Goal: Check status: Check status

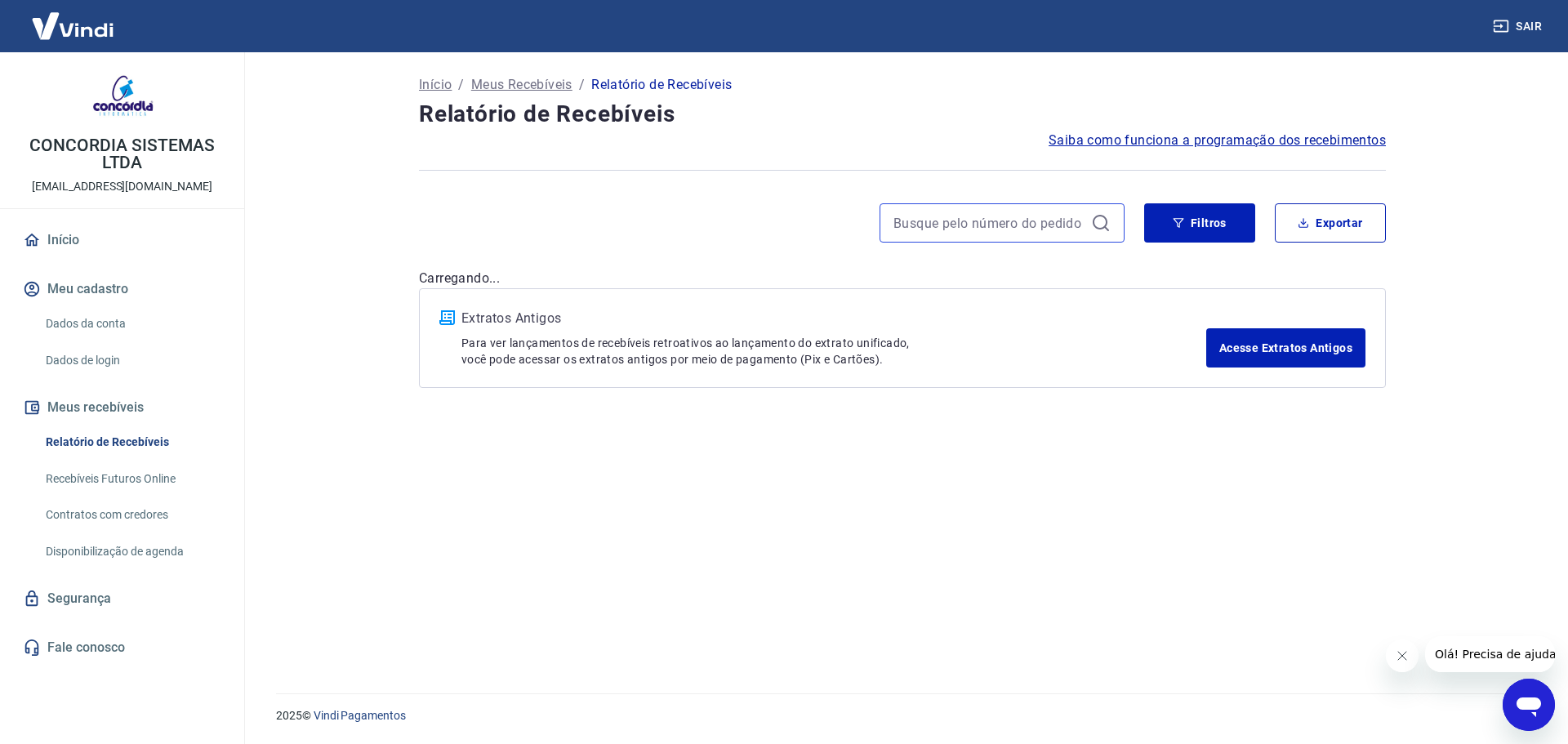
click at [999, 231] on input at bounding box center [989, 223] width 191 height 24
paste input "658280"
type input "658280"
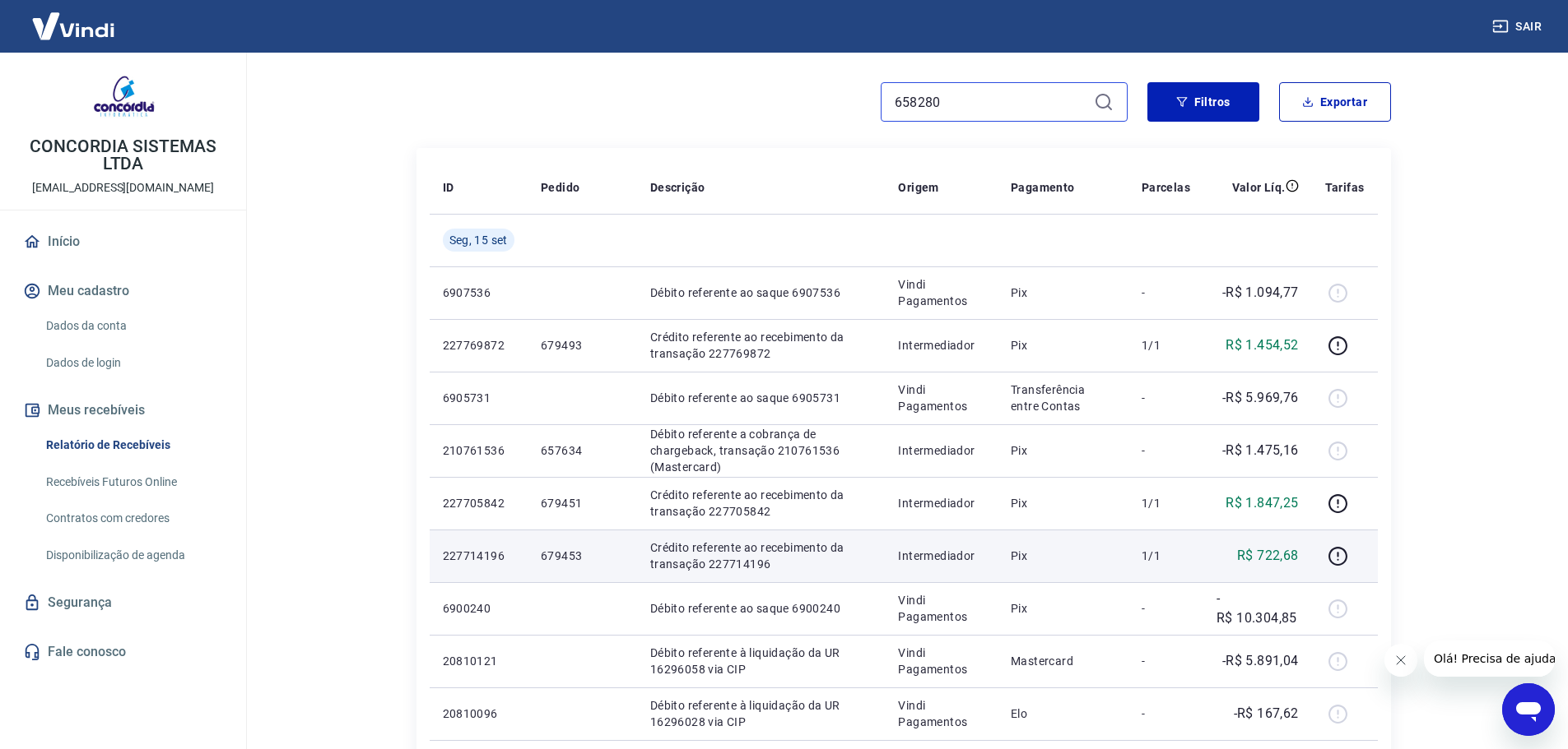
scroll to position [82, 0]
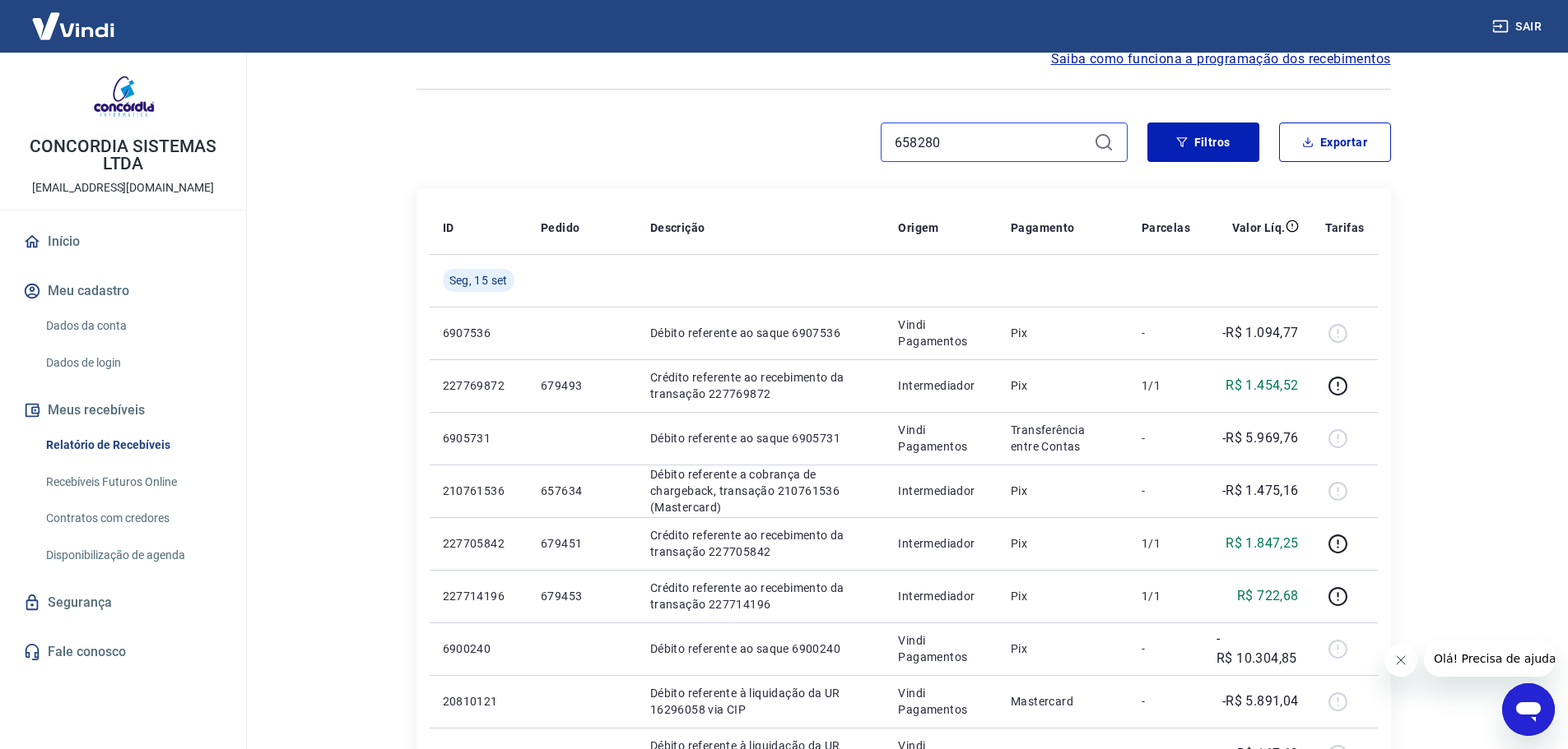
click at [976, 145] on input "658280" at bounding box center [991, 142] width 192 height 24
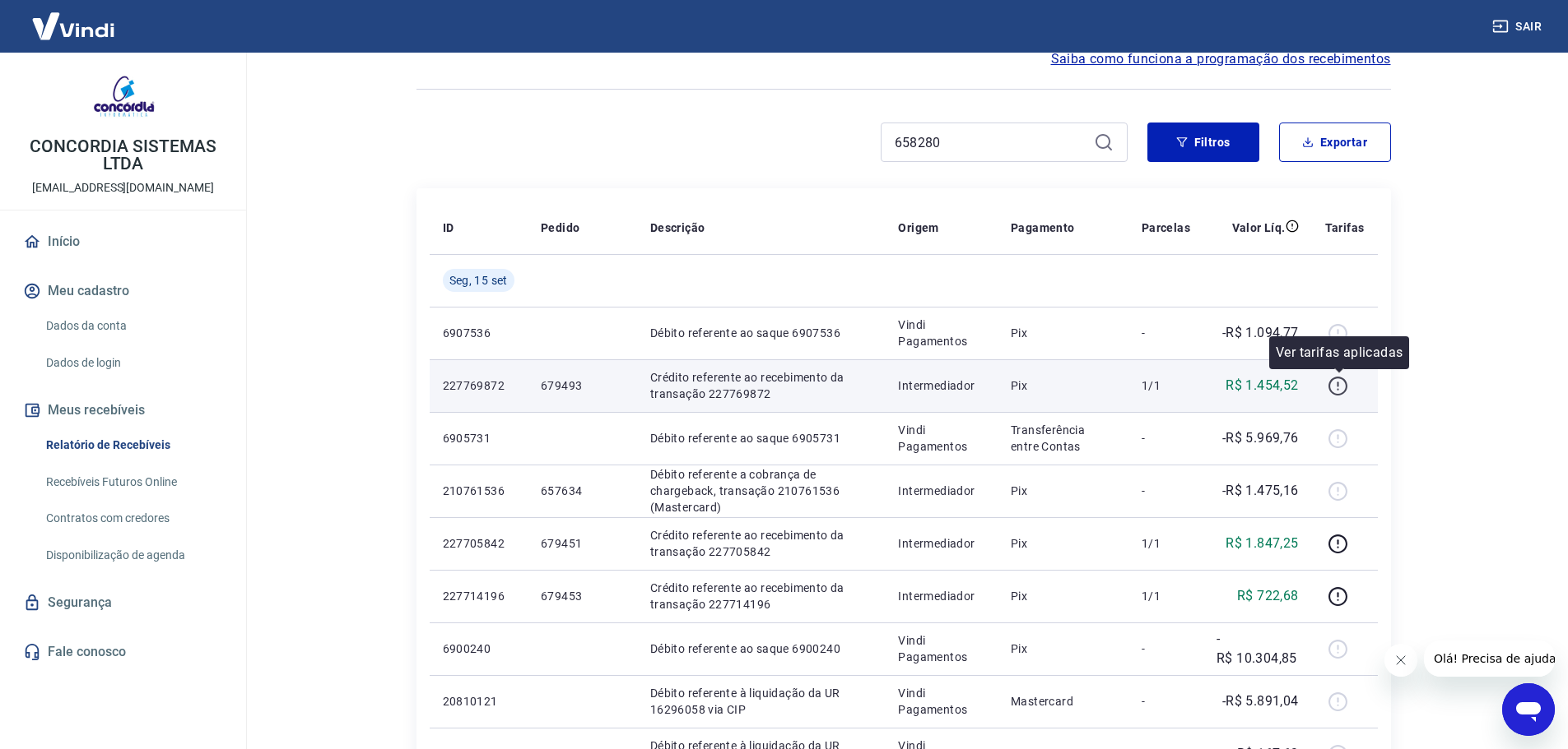
click at [1338, 388] on icon "button" at bounding box center [1338, 386] width 21 height 21
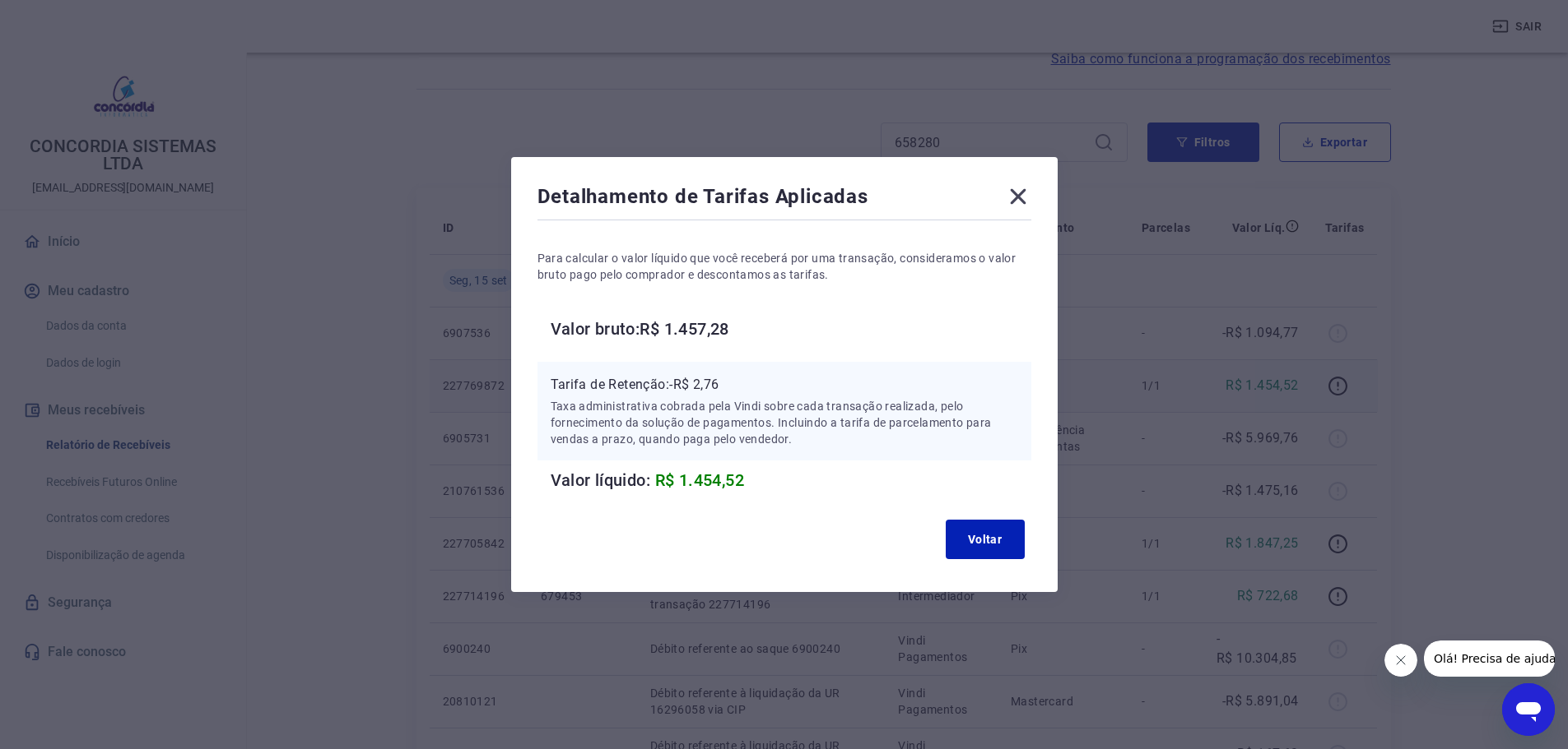
click at [1020, 198] on icon at bounding box center [1017, 196] width 15 height 15
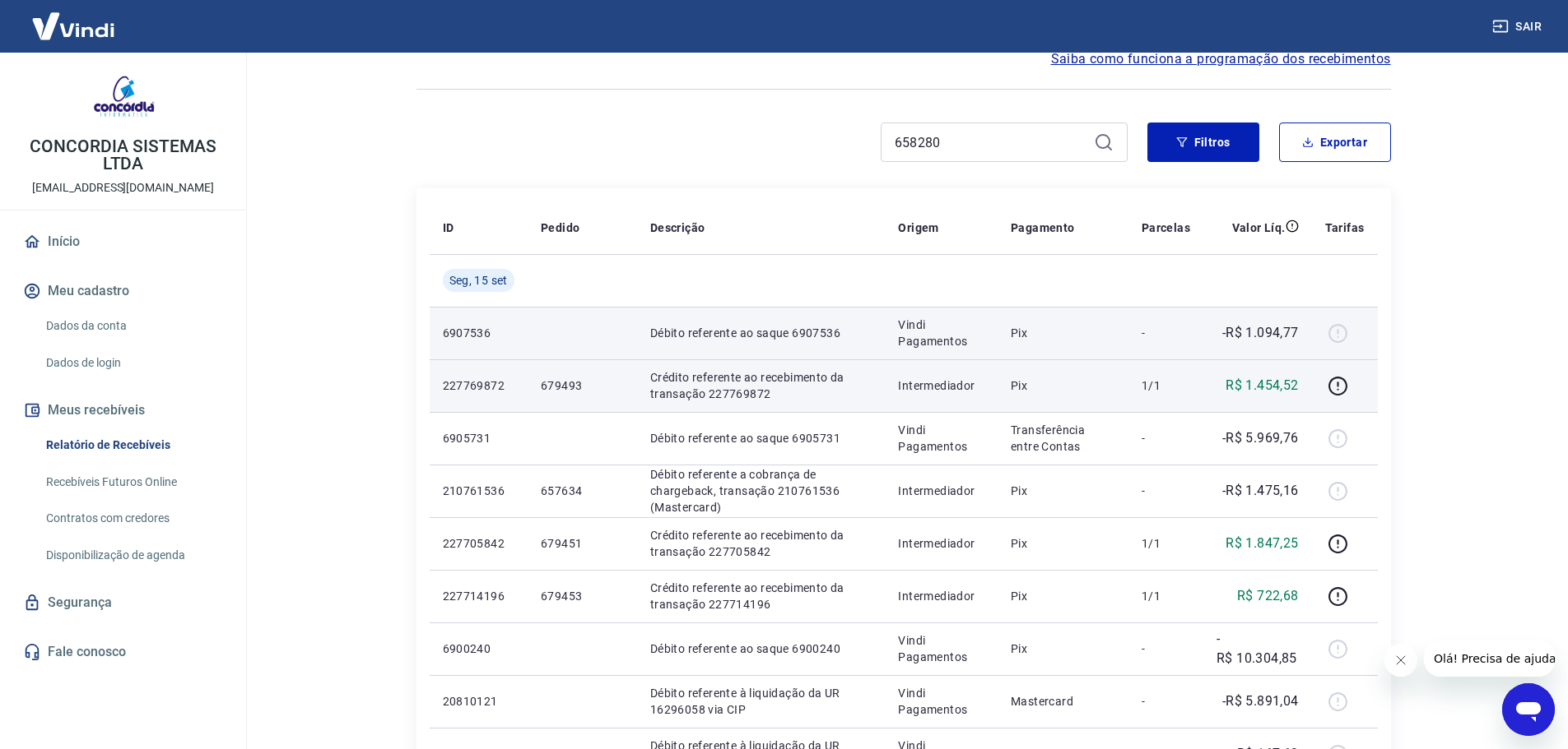
click at [1341, 328] on div at bounding box center [1345, 332] width 40 height 26
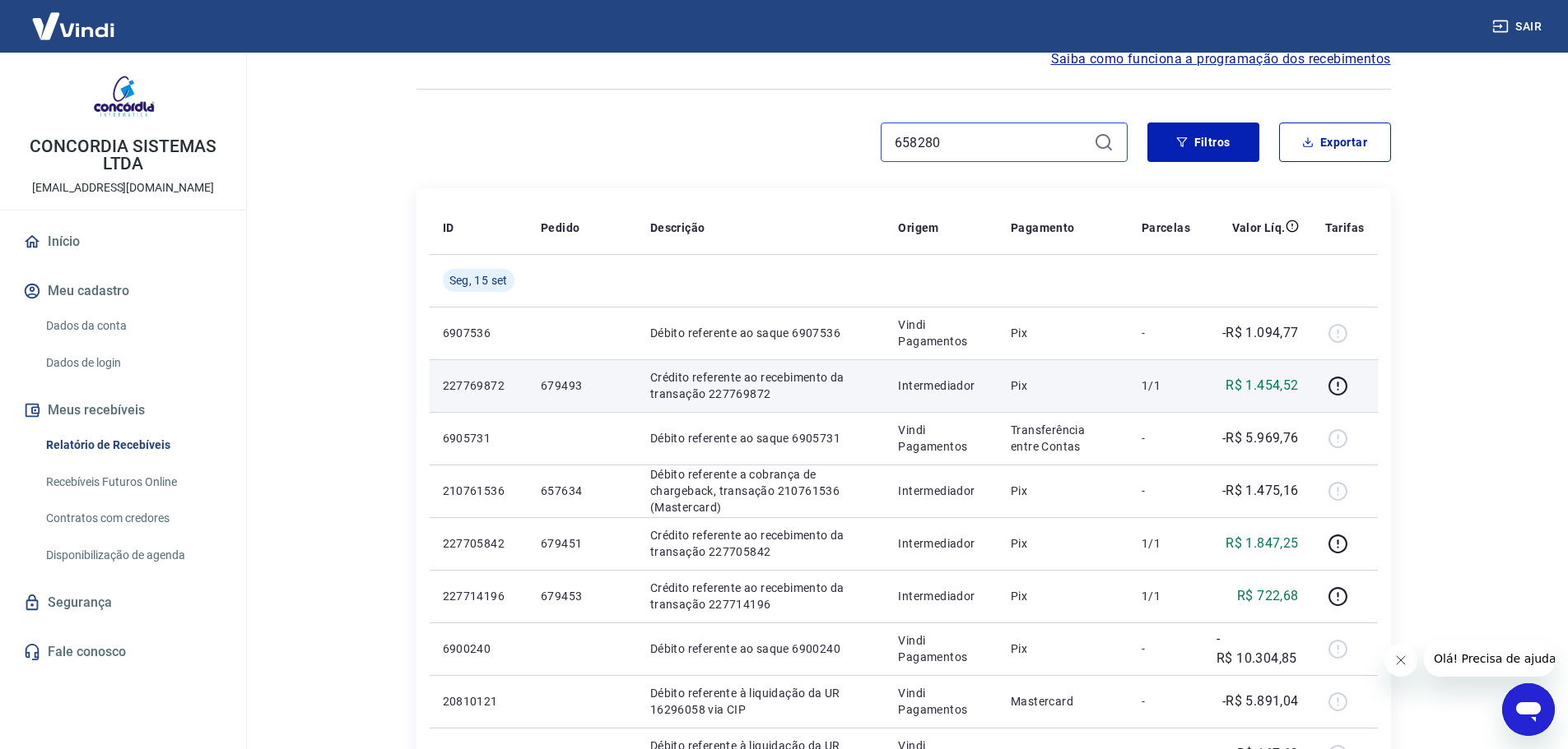
click at [984, 143] on input "658280" at bounding box center [991, 142] width 192 height 24
drag, startPoint x: 945, startPoint y: 144, endPoint x: 850, endPoint y: 152, distance: 95.3
click at [850, 151] on div "658280" at bounding box center [772, 143] width 711 height 40
paste input "211499265"
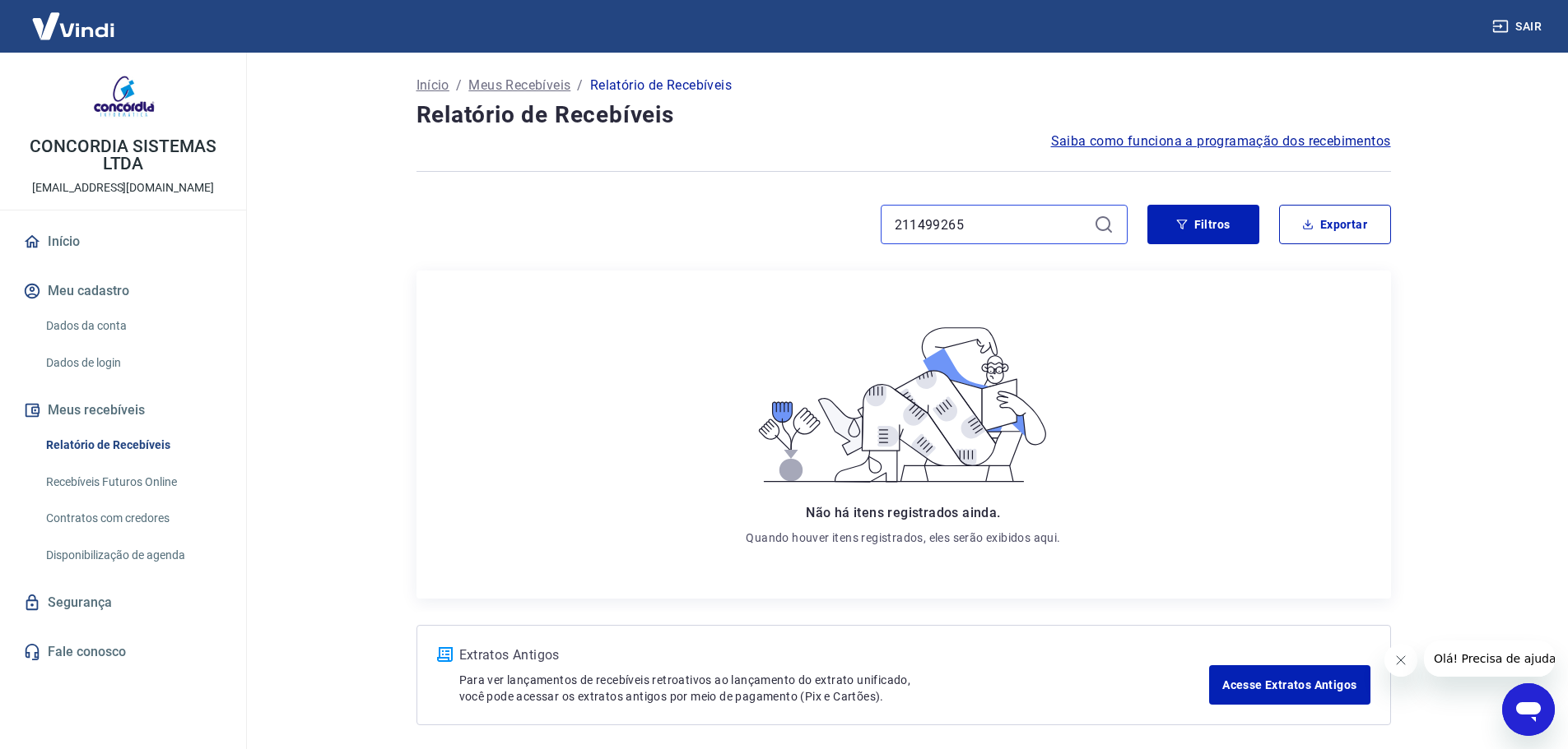
type input "211499265"
click at [1165, 223] on button "Filtros" at bounding box center [1203, 225] width 112 height 40
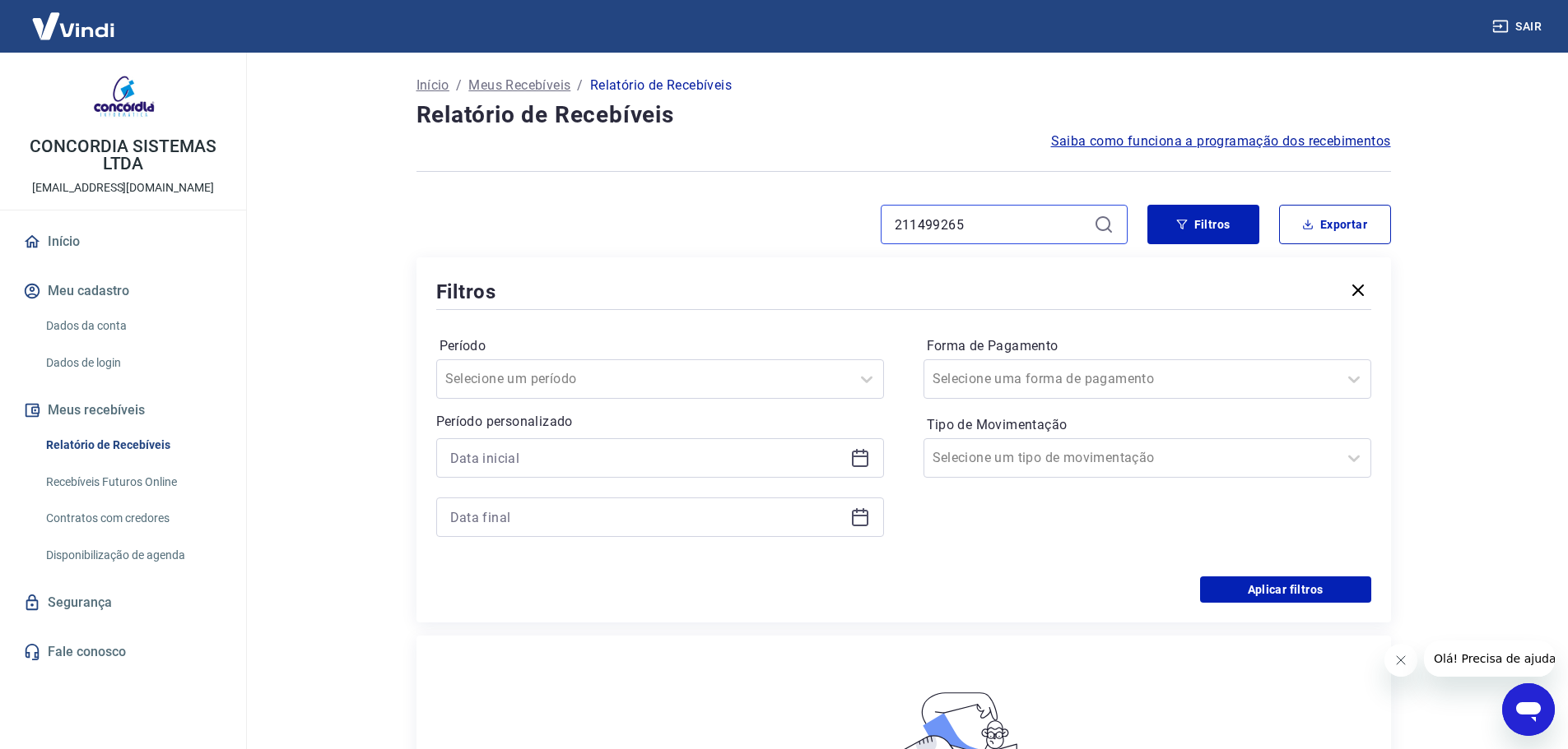
drag, startPoint x: 1009, startPoint y: 235, endPoint x: 861, endPoint y: 237, distance: 148.0
click at [861, 237] on div "211499265" at bounding box center [772, 225] width 711 height 40
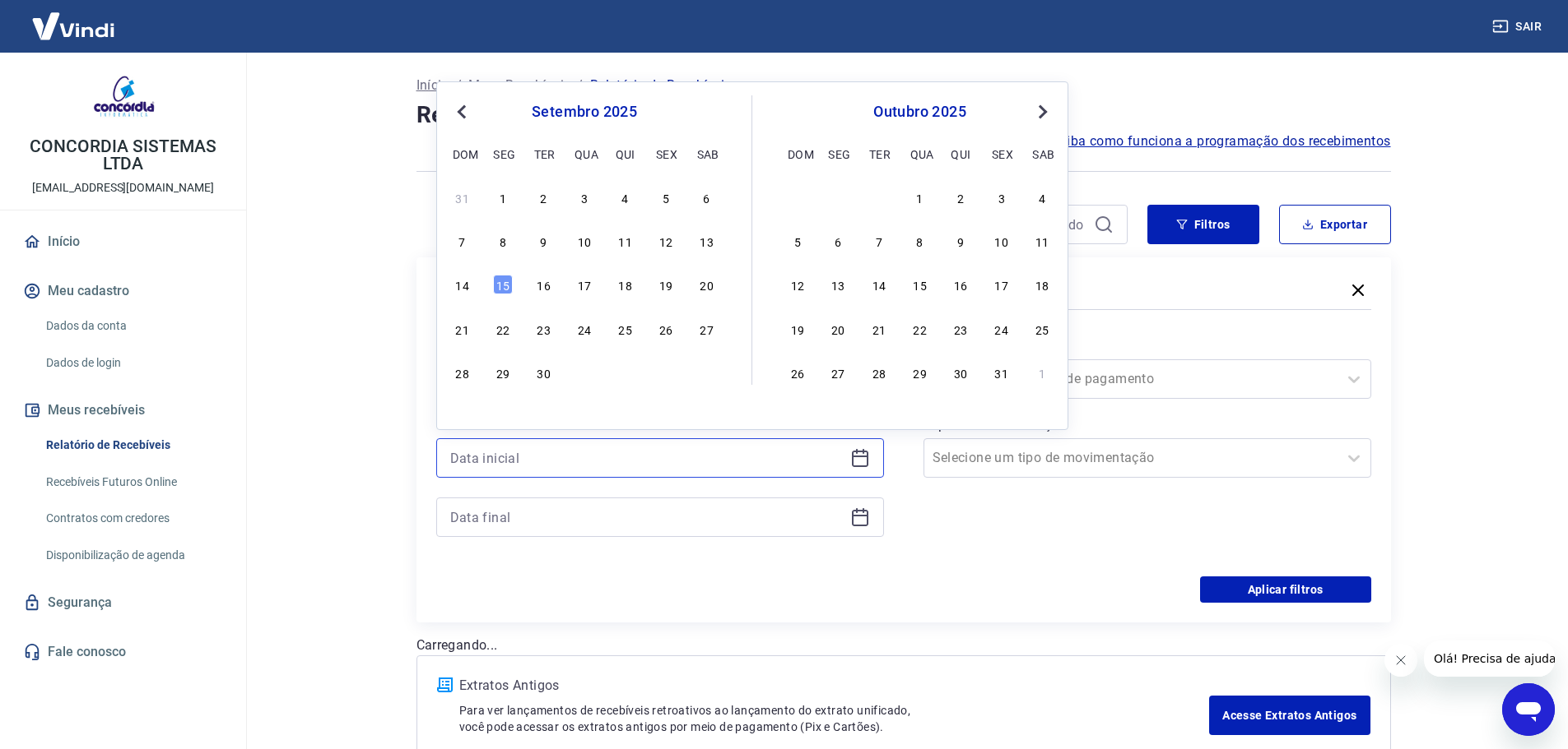
click at [508, 463] on input at bounding box center [646, 457] width 393 height 24
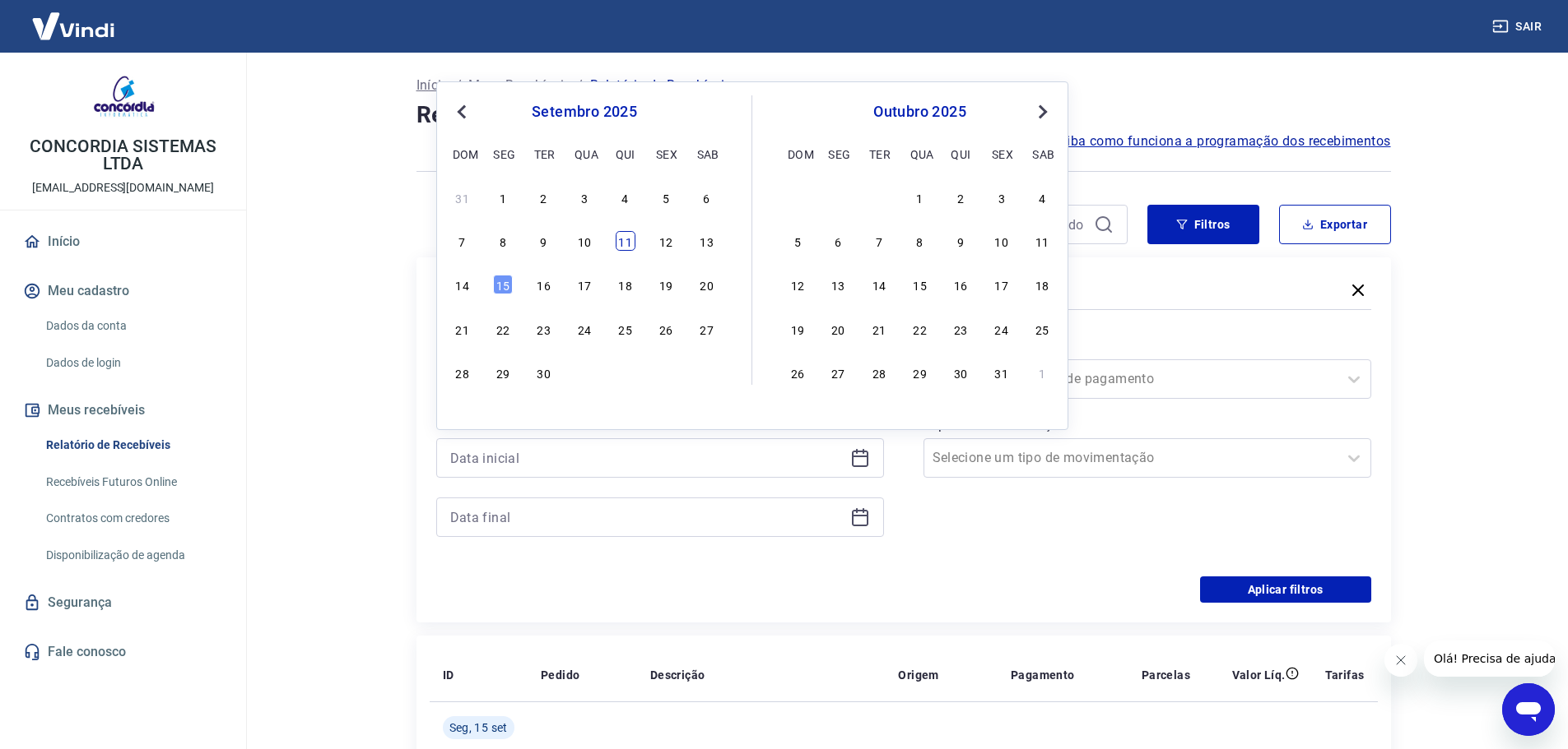
click at [615, 242] on div "11" at bounding box center [625, 241] width 20 height 20
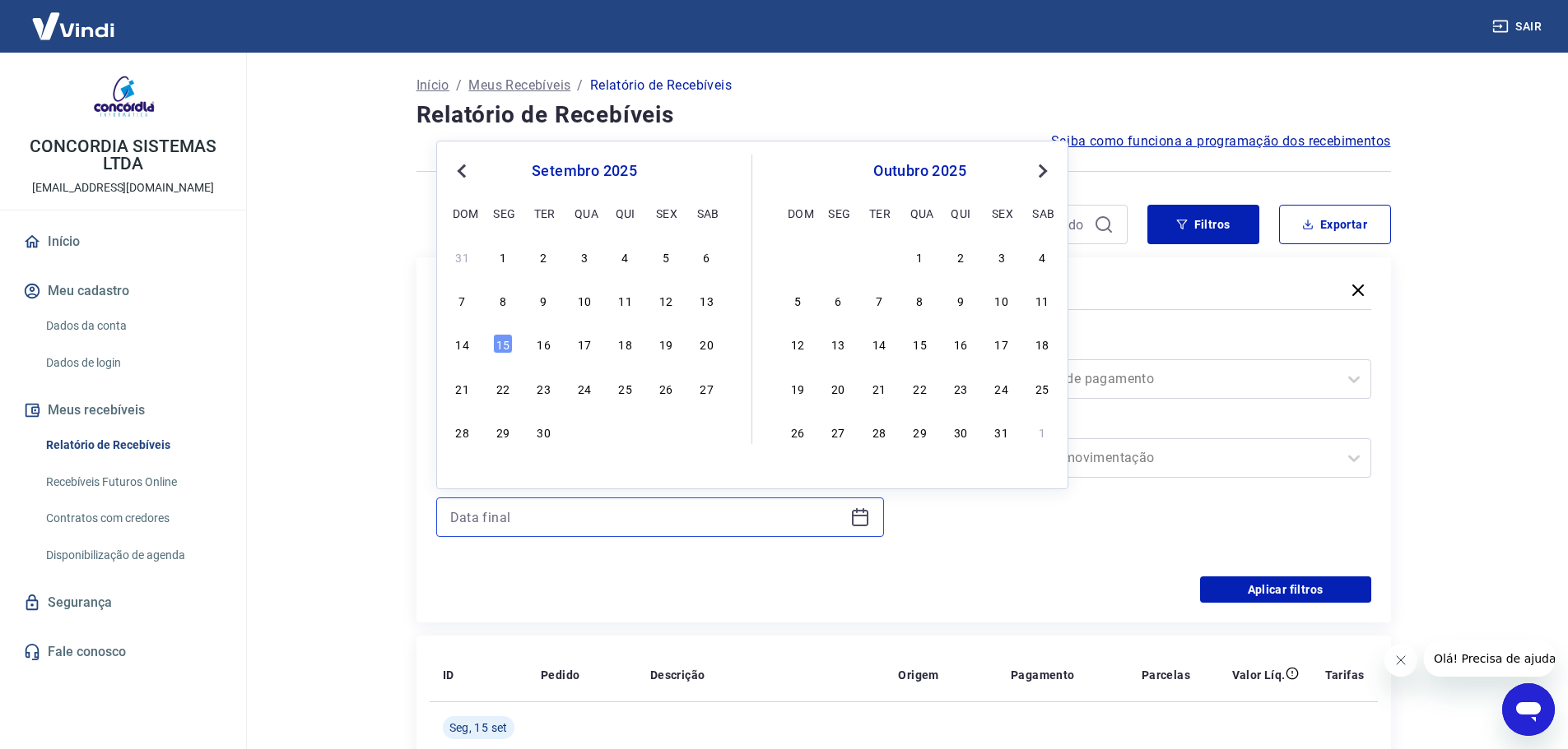
click at [655, 517] on input at bounding box center [646, 517] width 393 height 24
type input "[DATE]"
click at [615, 299] on div "11" at bounding box center [625, 300] width 20 height 20
click at [1136, 449] on div at bounding box center [1131, 457] width 397 height 23
type input "[DATE]"
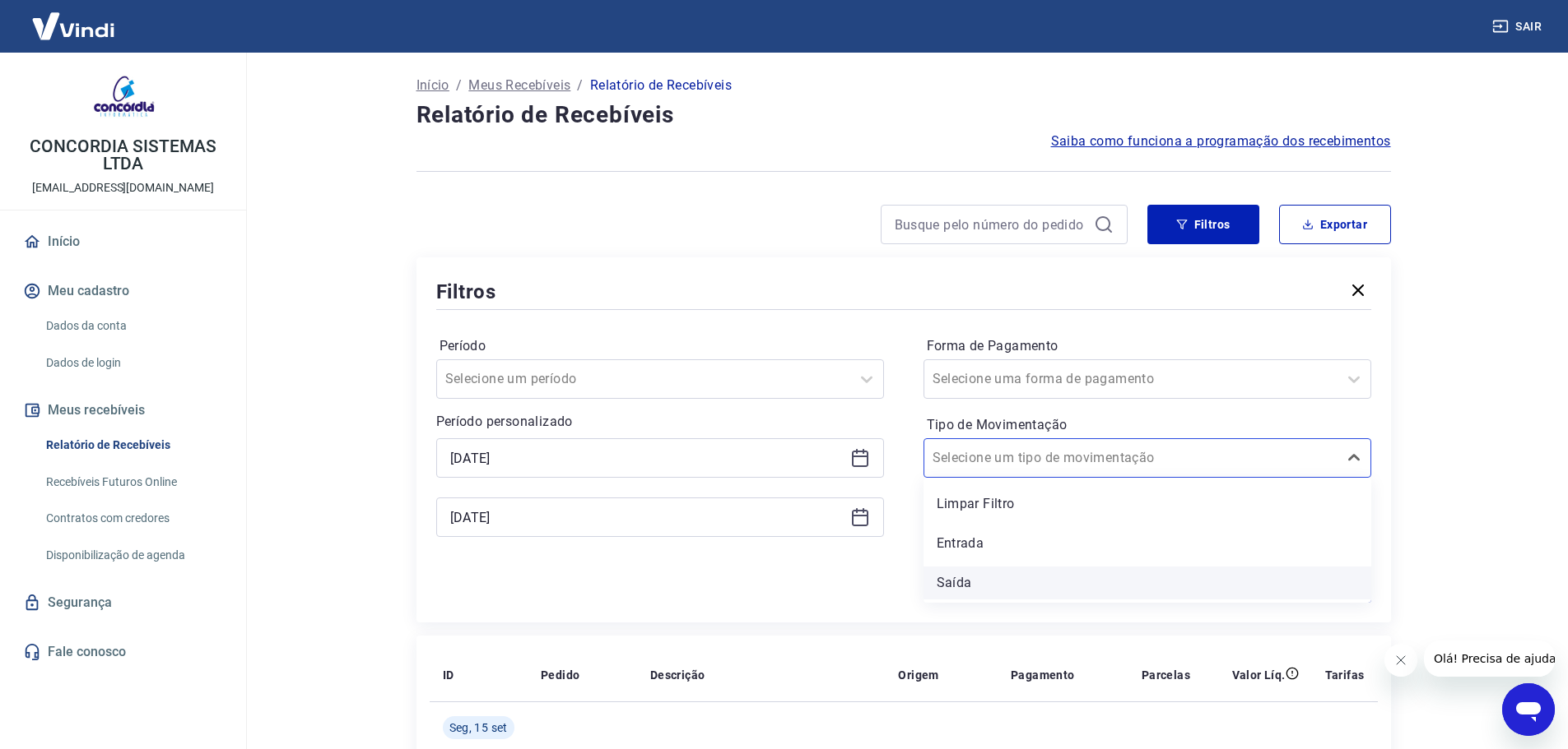
click at [976, 575] on div "Saída" at bounding box center [1147, 583] width 447 height 33
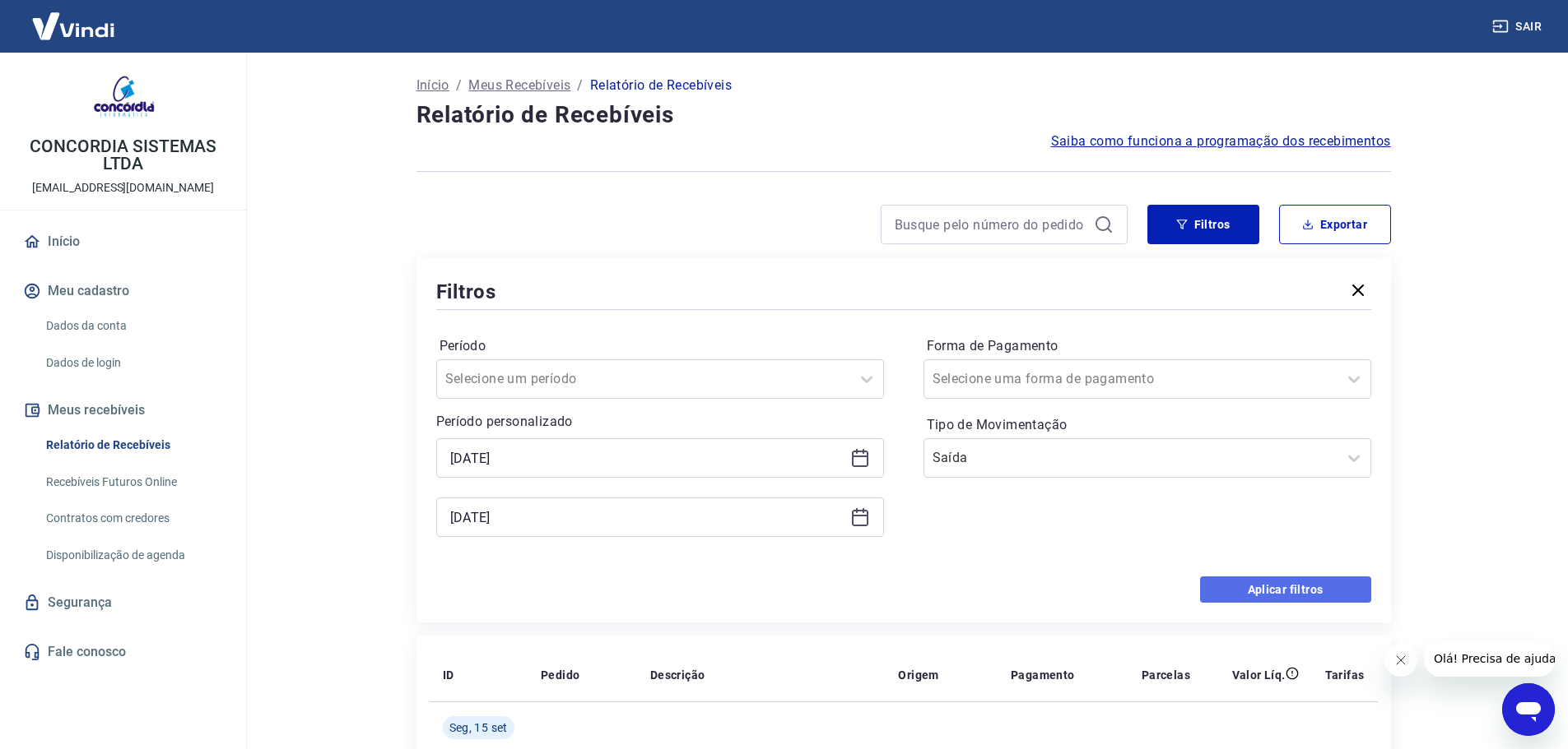
click at [1265, 588] on button "Aplicar filtros" at bounding box center [1285, 589] width 171 height 26
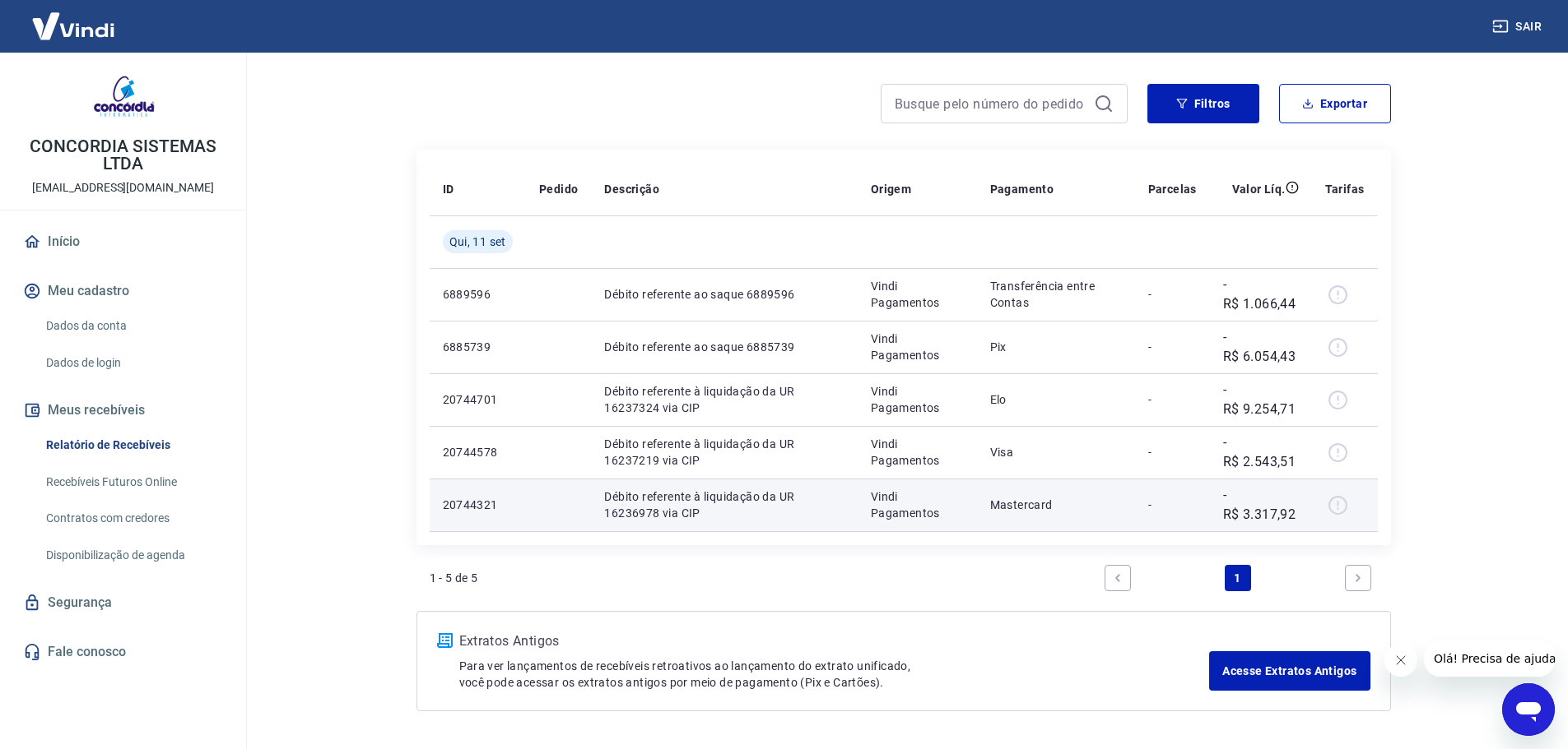
scroll to position [91, 0]
